Goal: Transaction & Acquisition: Subscribe to service/newsletter

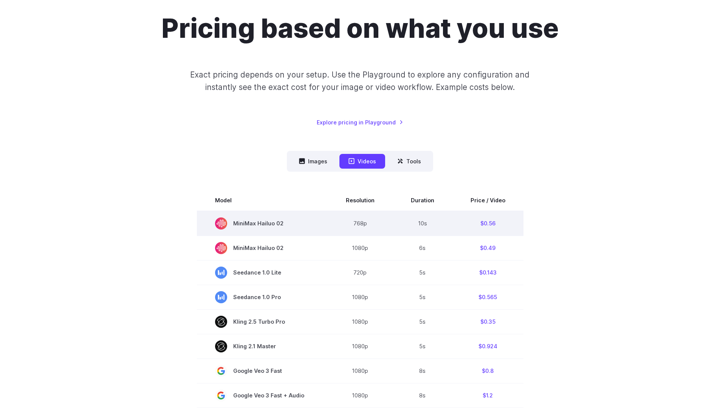
scroll to position [136, 0]
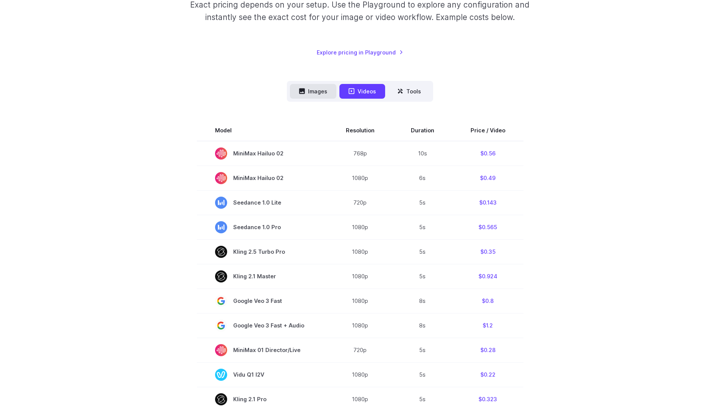
click at [324, 96] on button "Images" at bounding box center [313, 91] width 46 height 15
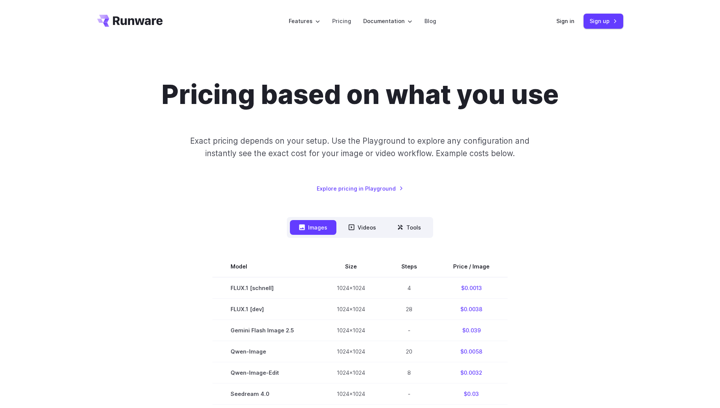
scroll to position [91, 0]
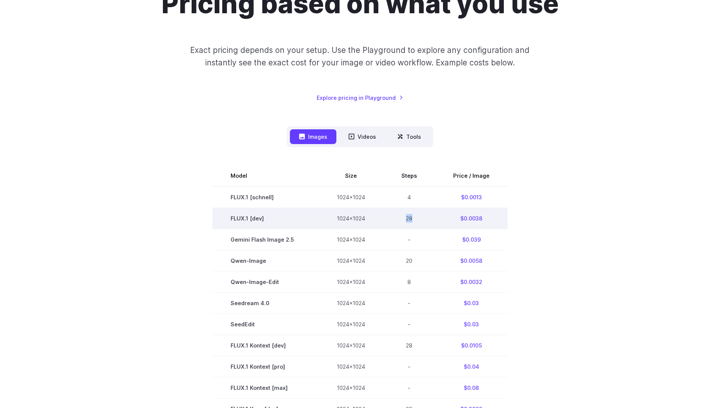
drag, startPoint x: 405, startPoint y: 219, endPoint x: 418, endPoint y: 218, distance: 12.9
click at [418, 218] on td "28" at bounding box center [409, 217] width 52 height 21
click at [479, 220] on td "$0.0038" at bounding box center [471, 217] width 73 height 21
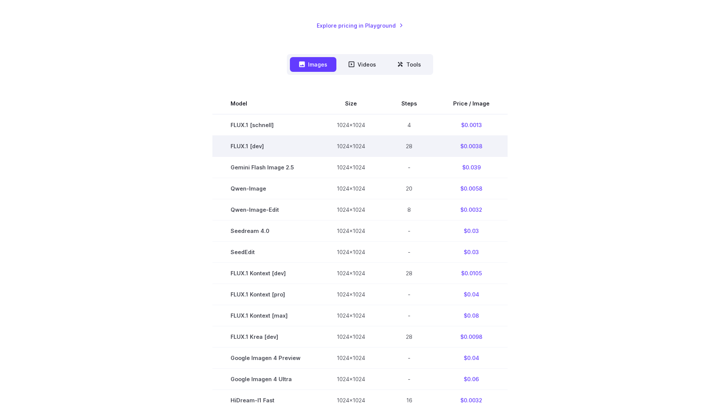
scroll to position [181, 0]
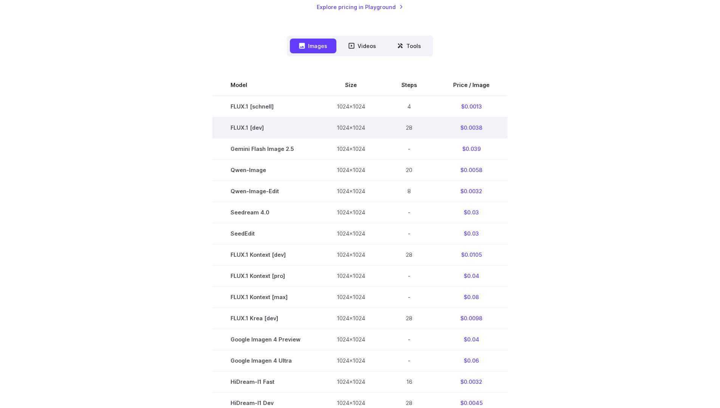
click at [476, 129] on td "$0.0038" at bounding box center [471, 127] width 73 height 21
click at [477, 128] on td "$0.0038" at bounding box center [471, 127] width 73 height 21
click at [407, 128] on td "28" at bounding box center [409, 127] width 52 height 21
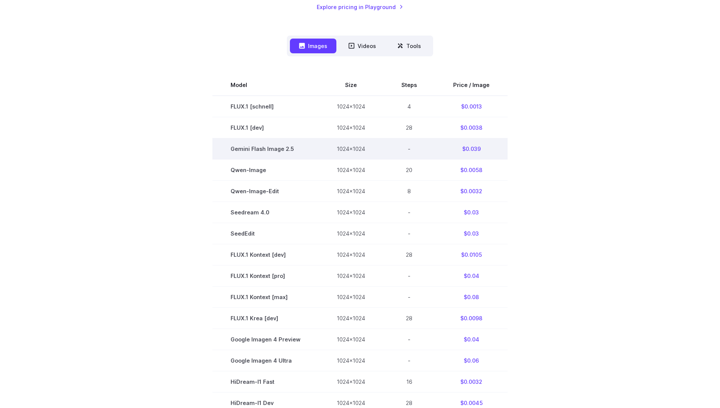
click at [469, 149] on td "$0.039" at bounding box center [471, 148] width 73 height 21
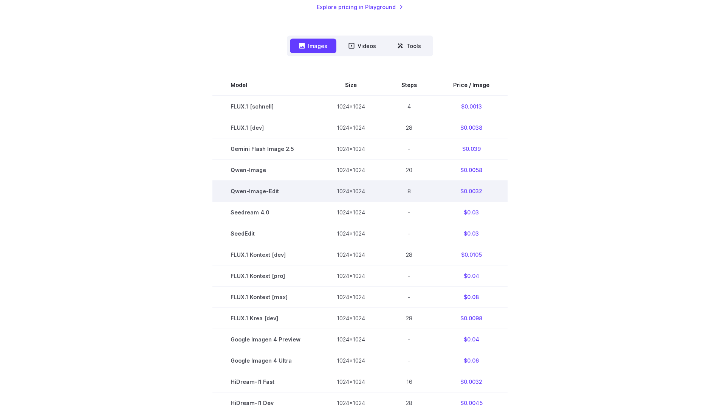
click at [476, 190] on td "$0.0032" at bounding box center [471, 190] width 73 height 21
click at [457, 193] on td "$0.0032" at bounding box center [471, 190] width 73 height 21
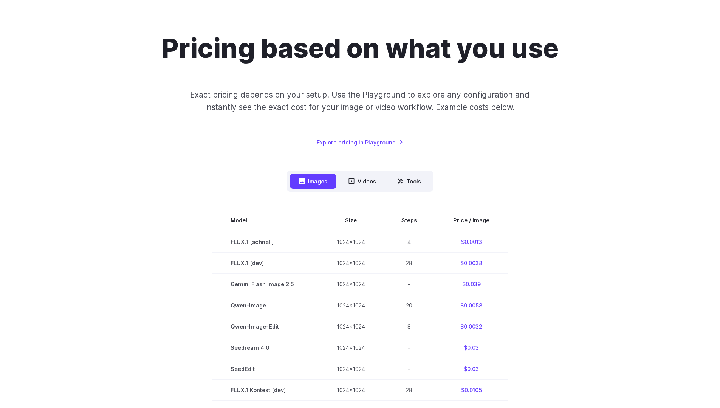
scroll to position [0, 0]
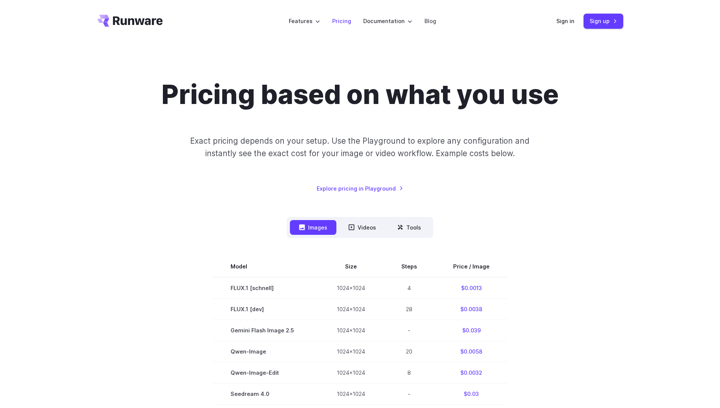
click at [337, 20] on link "Pricing" at bounding box center [341, 21] width 19 height 9
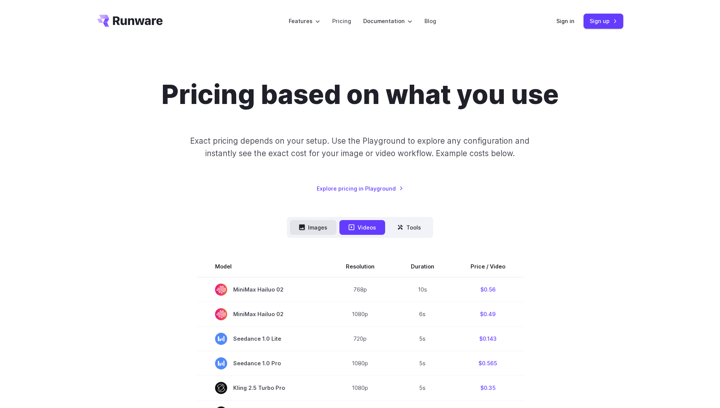
click at [318, 227] on button "Images" at bounding box center [313, 227] width 46 height 15
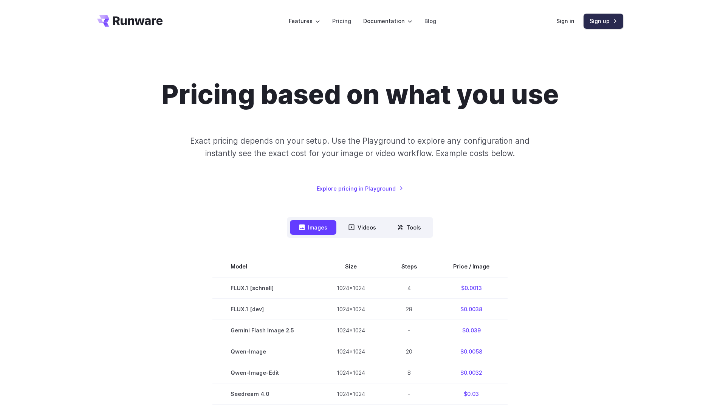
click at [598, 20] on link "Sign up" at bounding box center [603, 21] width 40 height 15
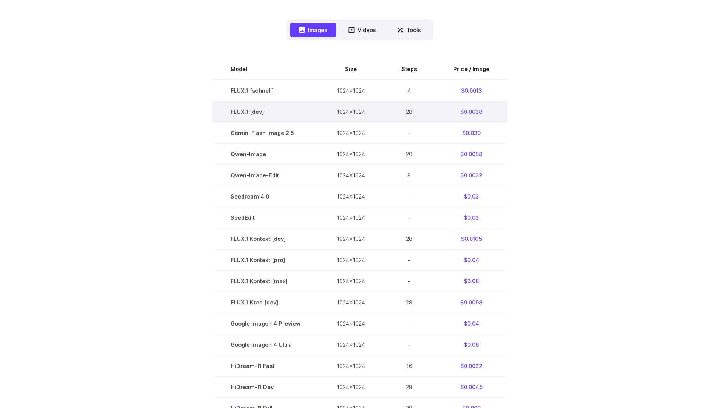
scroll to position [181, 0]
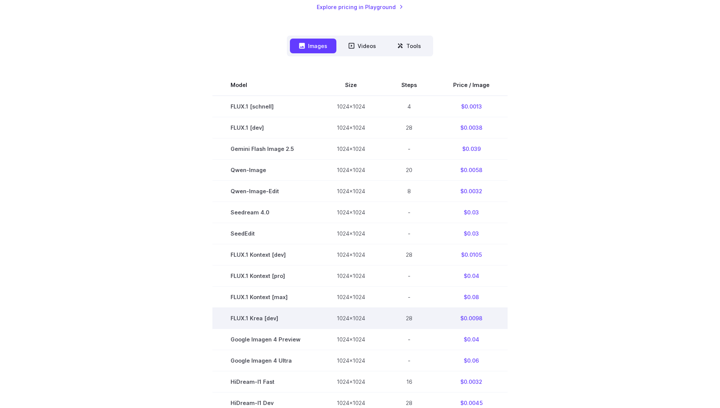
click at [471, 317] on td "$0.0098" at bounding box center [471, 318] width 73 height 21
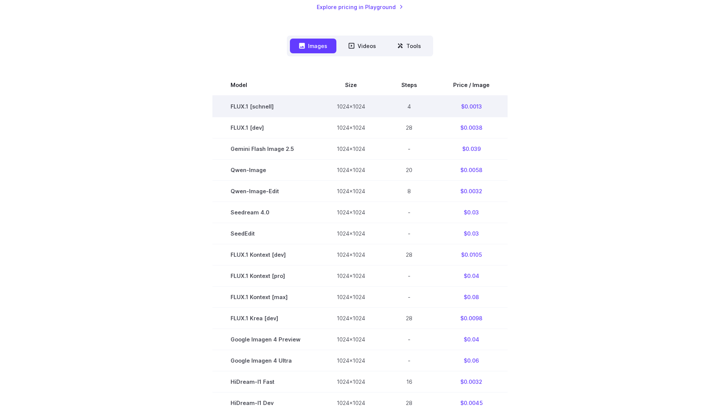
click at [475, 107] on td "$0.0013" at bounding box center [471, 107] width 73 height 22
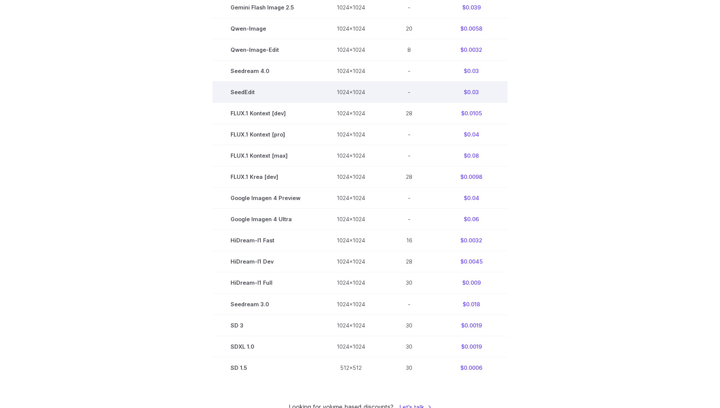
scroll to position [363, 0]
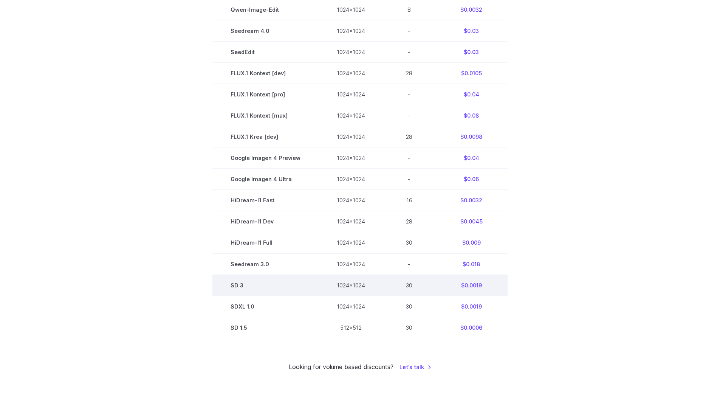
click at [479, 282] on td "$0.0019" at bounding box center [471, 284] width 73 height 21
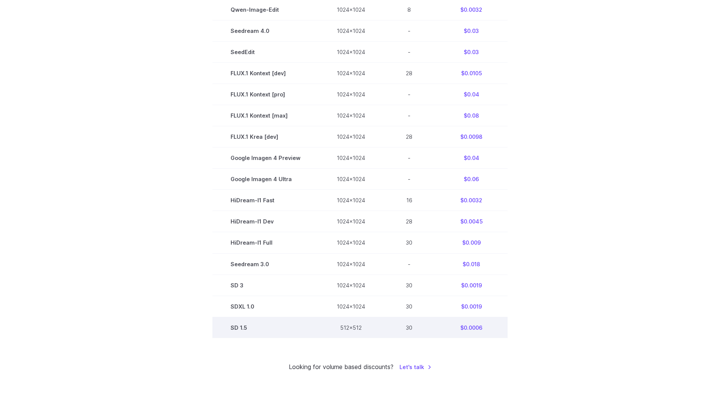
click at [478, 328] on td "$0.0006" at bounding box center [471, 327] width 73 height 21
click at [241, 327] on td "SD 1.5" at bounding box center [265, 327] width 106 height 21
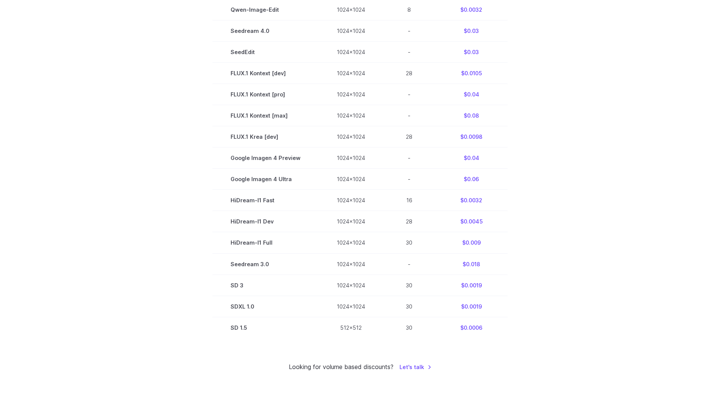
click at [275, 339] on div "Pricing based on what you use Exact pricing depends on your setup. Use the Play…" at bounding box center [360, 43] width 526 height 655
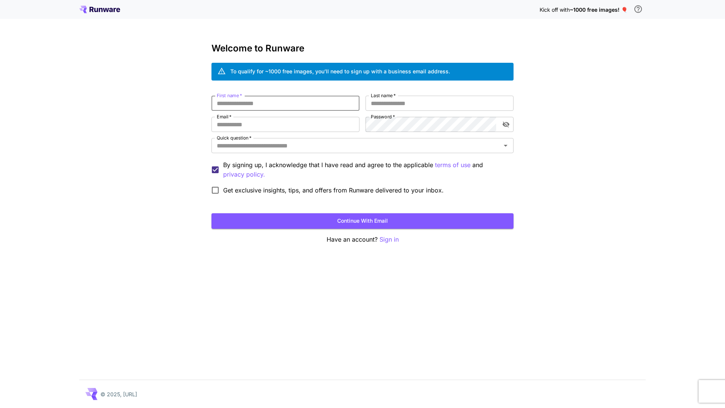
click at [300, 105] on input "First name   *" at bounding box center [286, 103] width 148 height 15
click at [226, 148] on input "Quick question   *" at bounding box center [356, 145] width 285 height 11
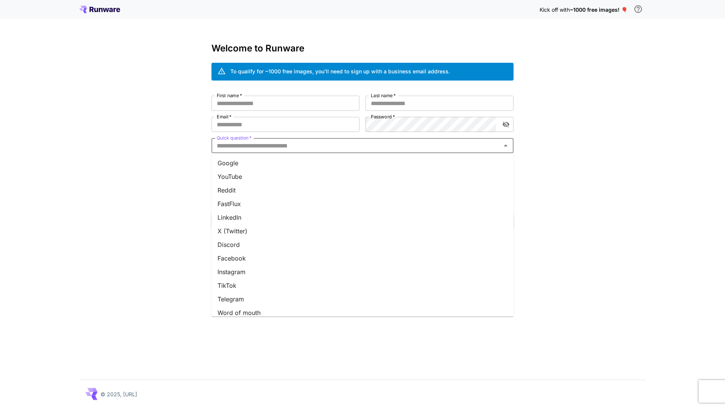
scroll to position [47, 0]
click at [229, 100] on input "First name   *" at bounding box center [286, 103] width 148 height 15
